Goal: Obtain resource: Download file/media

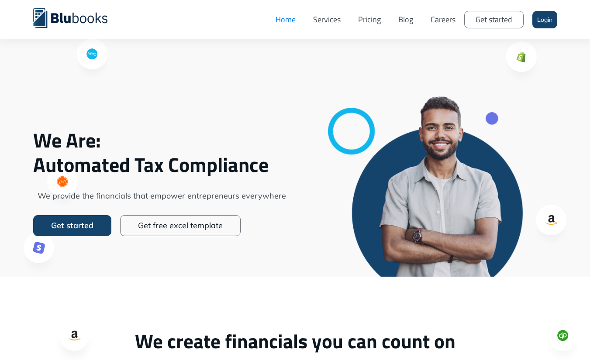
click at [191, 227] on link "Get free excel template" at bounding box center [180, 225] width 121 height 21
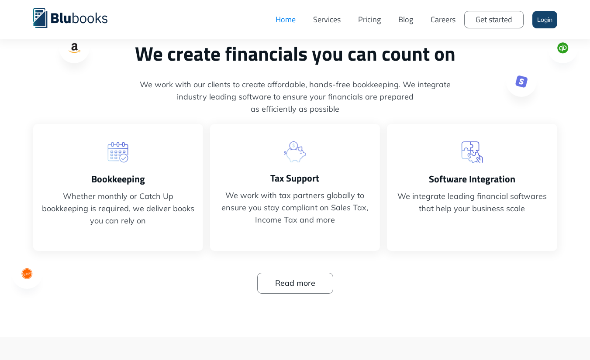
scroll to position [310, 0]
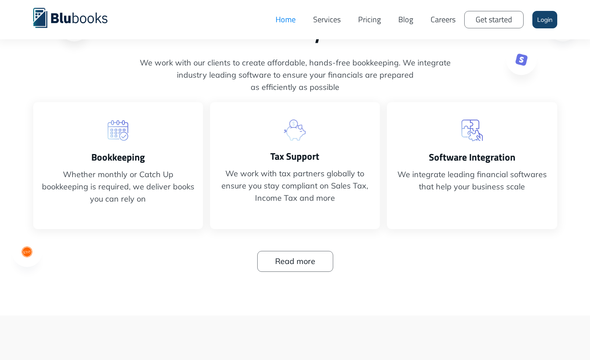
click at [314, 265] on link "Read more" at bounding box center [295, 261] width 76 height 21
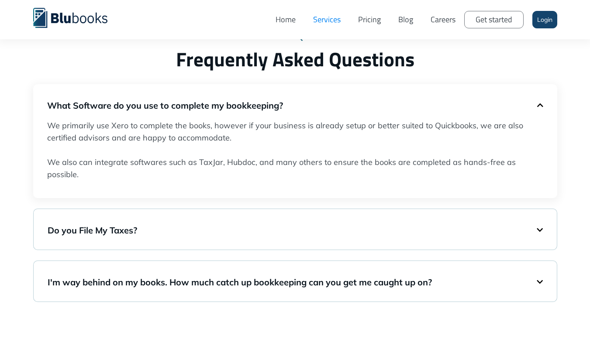
scroll to position [1431, 0]
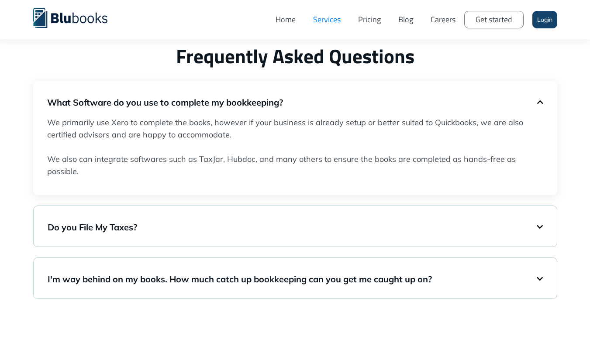
click at [309, 240] on div "Do you File My Taxes? We indirectly manage the filing of Sales and Income taxes…" at bounding box center [295, 226] width 524 height 41
click at [263, 226] on h5 "Do you File My Taxes?" at bounding box center [292, 227] width 489 height 12
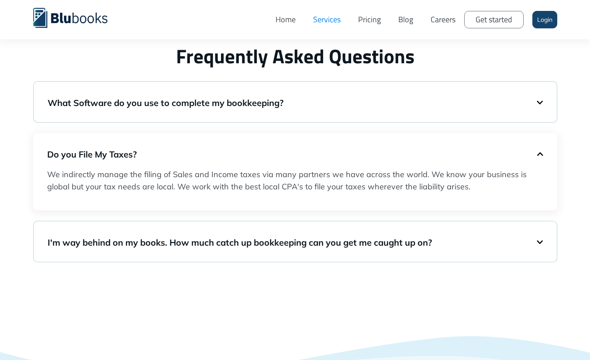
click at [284, 248] on h5 "I'm way behind on my books. How much catch up bookkeeping can you get me caught…" at bounding box center [292, 243] width 489 height 12
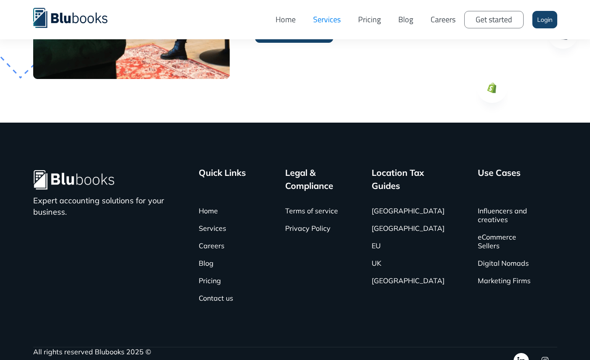
scroll to position [2296, 0]
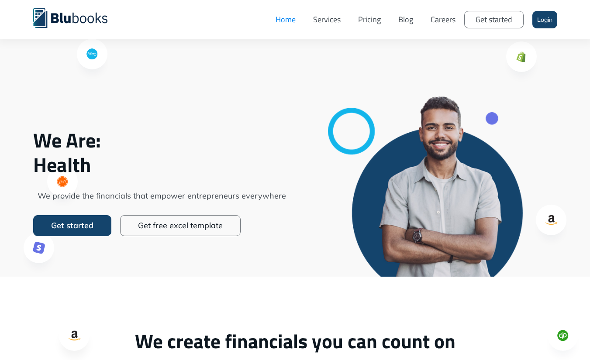
click at [190, 231] on link "Get free excel template" at bounding box center [180, 225] width 121 height 21
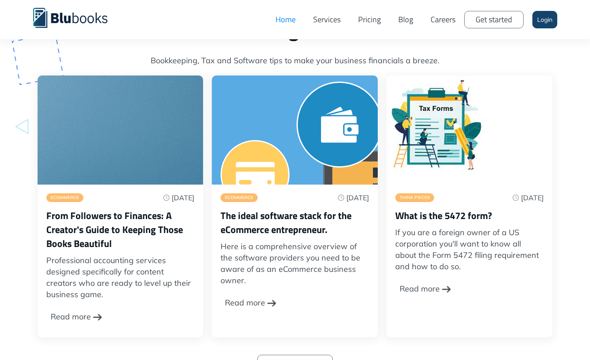
scroll to position [2528, 0]
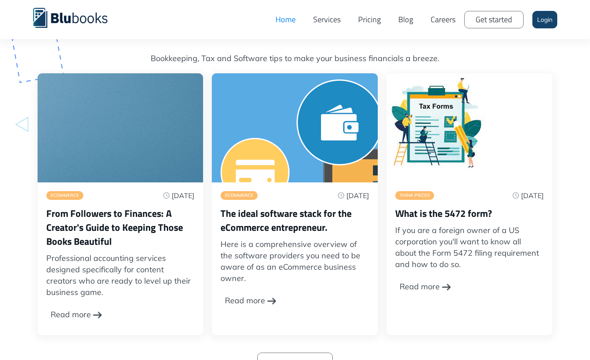
click at [120, 213] on h3 "From Followers to Finances: A Creator's Guide to Keeping Those Books Beautiful" at bounding box center [120, 228] width 148 height 42
click at [90, 303] on div "Read more" at bounding box center [71, 315] width 40 height 24
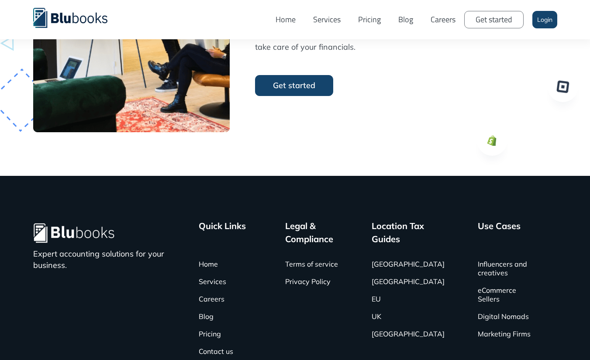
scroll to position [2713, 0]
